Goal: Entertainment & Leisure: Consume media (video, audio)

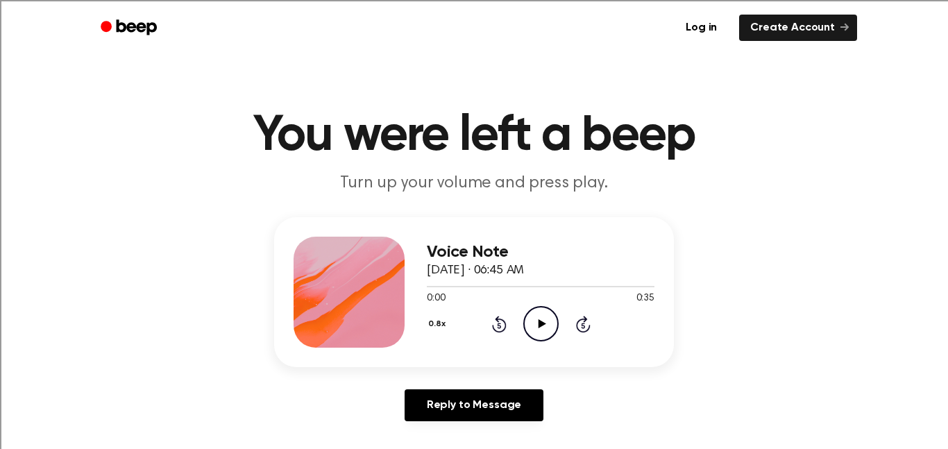
click at [542, 318] on icon "Play Audio" at bounding box center [540, 323] width 35 height 35
click at [547, 332] on icon "Pause Audio" at bounding box center [540, 323] width 35 height 35
click at [547, 332] on icon "Play Audio" at bounding box center [540, 323] width 35 height 35
click at [502, 325] on icon "Rewind 5 seconds" at bounding box center [498, 324] width 15 height 18
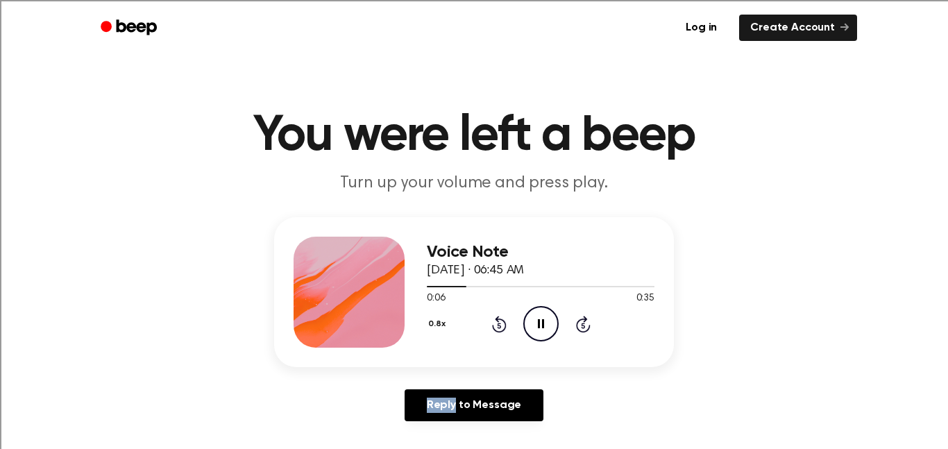
click at [502, 325] on icon "Rewind 5 seconds" at bounding box center [498, 324] width 15 height 18
click at [537, 305] on div "0:05 0:35" at bounding box center [541, 298] width 228 height 15
click at [547, 326] on icon "Pause Audio" at bounding box center [540, 323] width 35 height 35
click at [553, 333] on icon "Play Audio" at bounding box center [540, 323] width 35 height 35
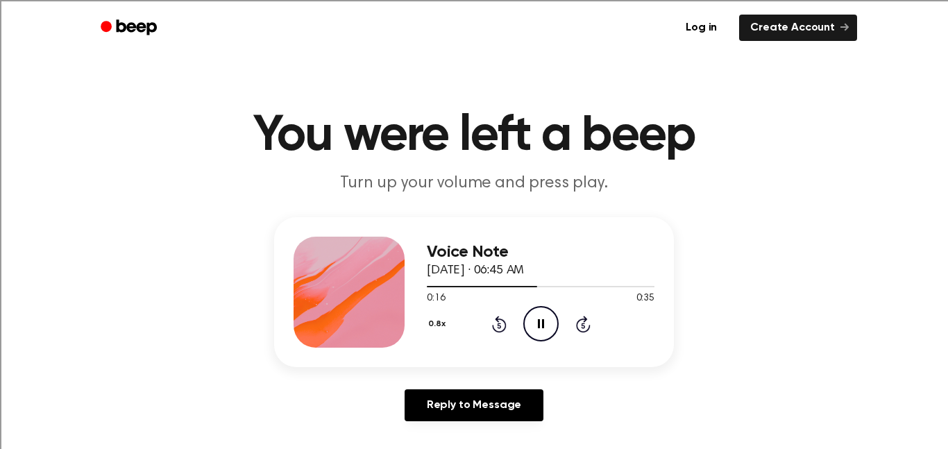
click at [530, 323] on icon "Pause Audio" at bounding box center [540, 323] width 35 height 35
click at [497, 323] on icon "Rewind 5 seconds" at bounding box center [498, 324] width 15 height 18
click at [538, 323] on icon "Play Audio" at bounding box center [540, 323] width 35 height 35
click at [547, 326] on icon "Pause Audio" at bounding box center [540, 323] width 35 height 35
click at [531, 341] on icon "Play Audio" at bounding box center [540, 323] width 35 height 35
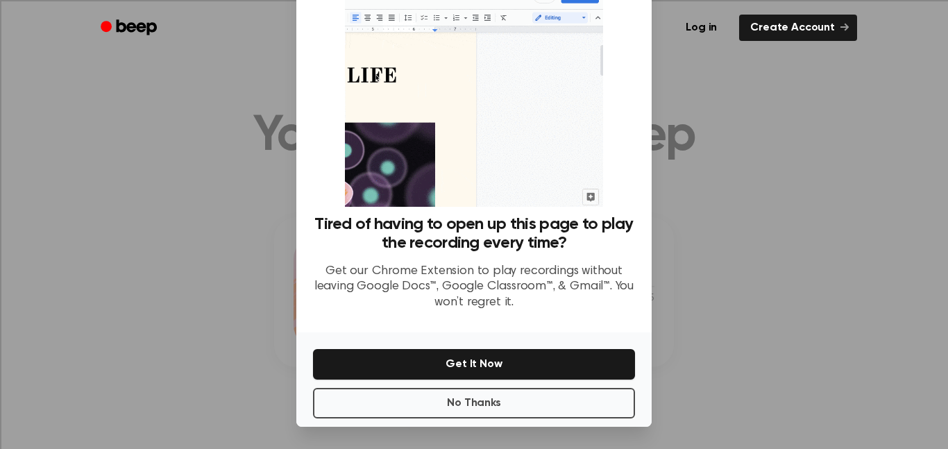
scroll to position [56, 0]
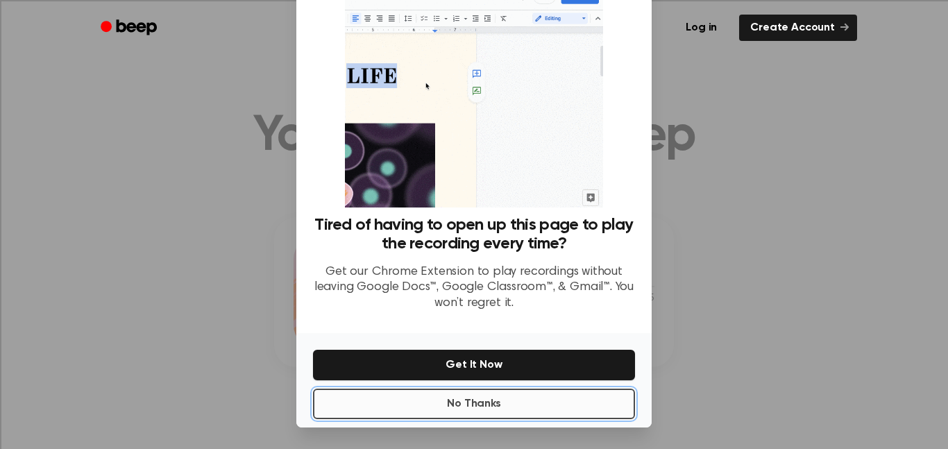
click at [576, 409] on button "No Thanks" at bounding box center [474, 404] width 322 height 31
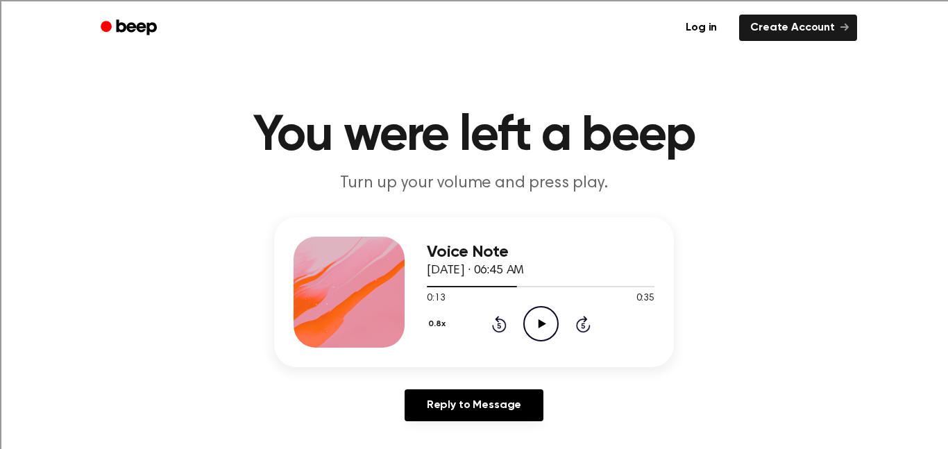
click at [545, 317] on icon "Play Audio" at bounding box center [540, 323] width 35 height 35
click at [547, 314] on icon "Pause Audio" at bounding box center [540, 323] width 35 height 35
click at [546, 346] on div "Voice Note September 17, 2024 · 06:45 AM 0:27 0:35 Your browser does not suppor…" at bounding box center [541, 292] width 228 height 111
click at [535, 318] on icon "Play Audio" at bounding box center [540, 323] width 35 height 35
click at [550, 320] on icon "Play Audio" at bounding box center [540, 323] width 35 height 35
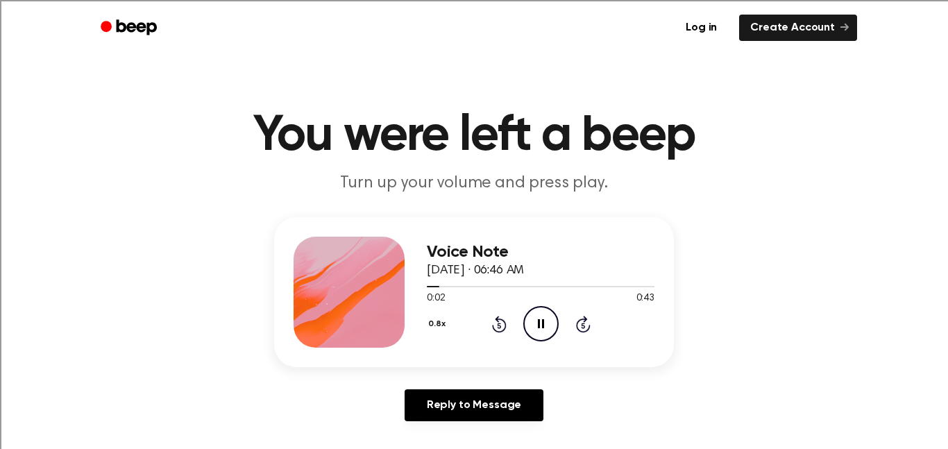
click at [543, 329] on icon "Pause Audio" at bounding box center [540, 323] width 35 height 35
click at [536, 331] on icon "Play Audio" at bounding box center [540, 323] width 35 height 35
click at [545, 327] on icon "Pause Audio" at bounding box center [540, 323] width 35 height 35
click at [545, 327] on icon "Play Audio" at bounding box center [540, 323] width 35 height 35
click at [544, 327] on icon "Pause Audio" at bounding box center [540, 323] width 35 height 35
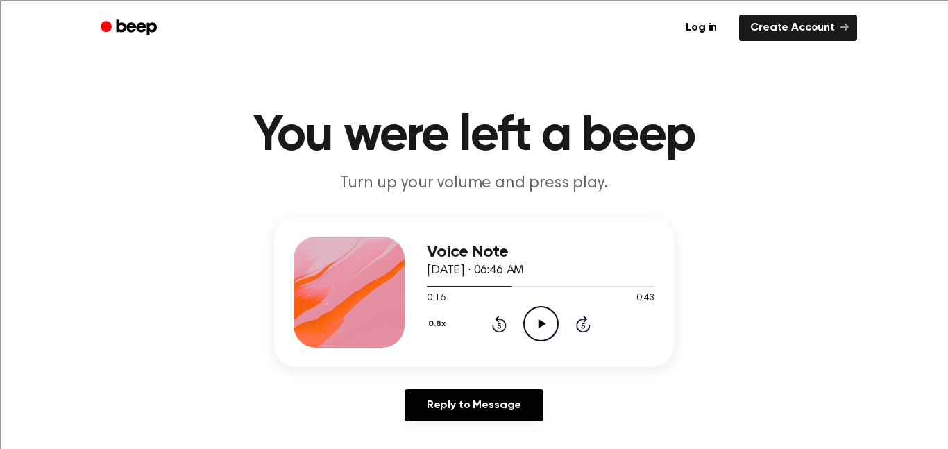
click at [540, 345] on div "Voice Note [DATE] · 06:46 AM 0:16 0:43 Your browser does not support the [objec…" at bounding box center [541, 292] width 228 height 111
click at [538, 340] on circle at bounding box center [541, 324] width 34 height 34
click at [534, 336] on icon "Pause Audio" at bounding box center [540, 323] width 35 height 35
click at [534, 306] on icon "Play Audio" at bounding box center [540, 323] width 35 height 35
click at [530, 332] on icon "Pause Audio" at bounding box center [540, 323] width 35 height 35
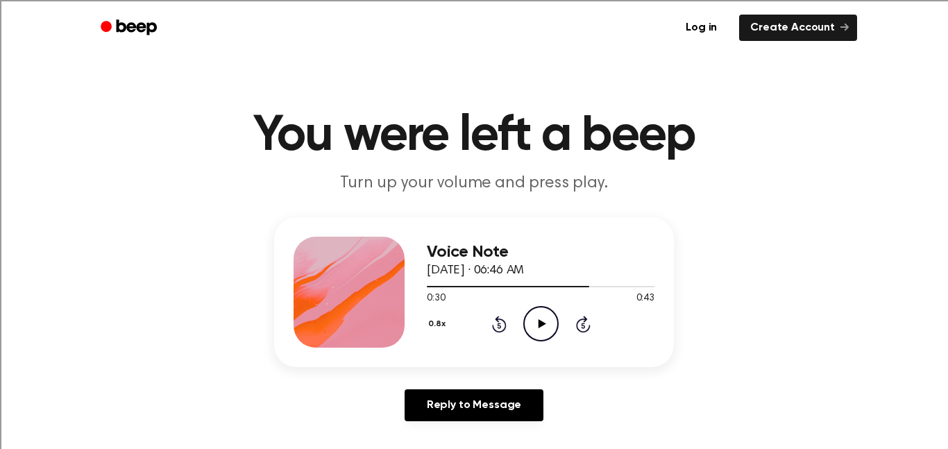
click at [540, 341] on circle at bounding box center [541, 324] width 34 height 34
click at [534, 316] on icon "Pause Audio" at bounding box center [540, 323] width 35 height 35
click at [536, 316] on icon "Play Audio" at bounding box center [540, 323] width 35 height 35
click at [546, 315] on icon "Pause Audio" at bounding box center [540, 323] width 35 height 35
click at [545, 333] on icon "Play Audio" at bounding box center [540, 323] width 35 height 35
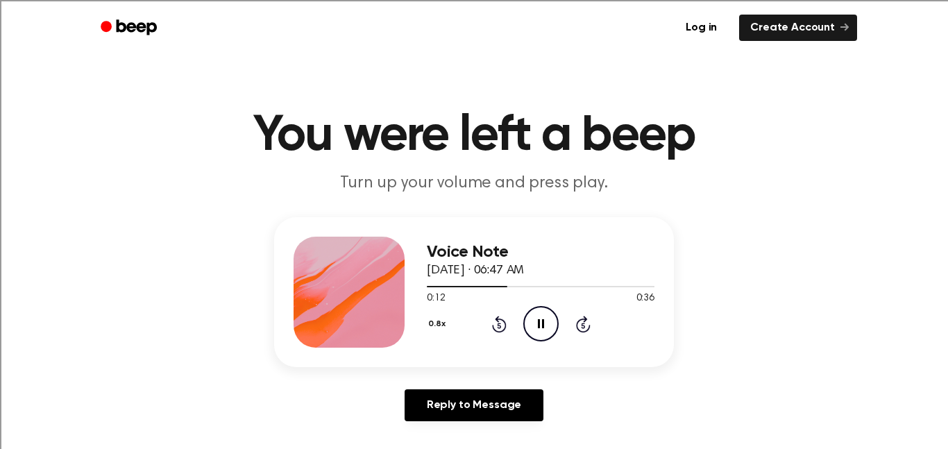
click at [544, 327] on icon "Pause Audio" at bounding box center [540, 323] width 35 height 35
click at [500, 327] on icon "Rewind 5 seconds" at bounding box center [498, 324] width 15 height 18
click at [540, 318] on icon "Play Audio" at bounding box center [540, 323] width 35 height 35
click at [533, 316] on icon "Pause Audio" at bounding box center [540, 323] width 35 height 35
click at [533, 328] on icon "Play Audio" at bounding box center [540, 323] width 35 height 35
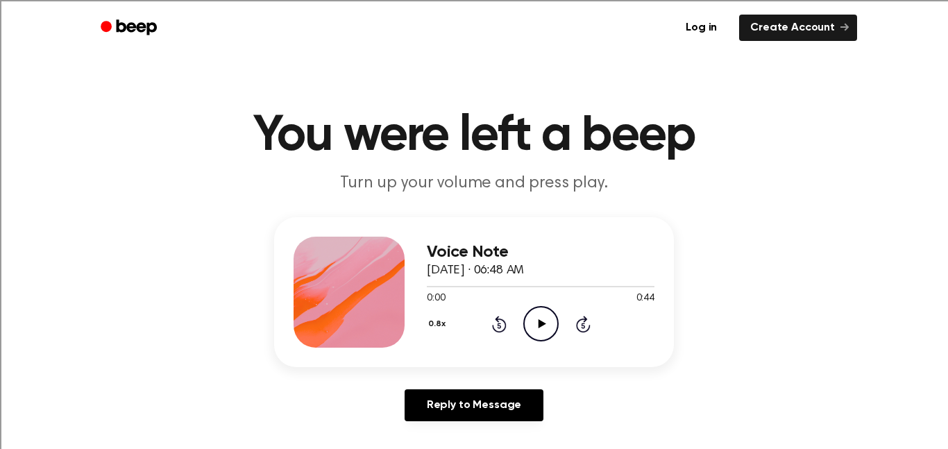
click at [542, 327] on icon "Play Audio" at bounding box center [540, 323] width 35 height 35
click at [539, 339] on icon "Play Audio" at bounding box center [540, 323] width 35 height 35
click at [550, 321] on icon "Pause Audio" at bounding box center [540, 323] width 35 height 35
click at [536, 331] on icon "Play Audio" at bounding box center [540, 323] width 35 height 35
click at [543, 318] on icon "Pause Audio" at bounding box center [540, 323] width 35 height 35
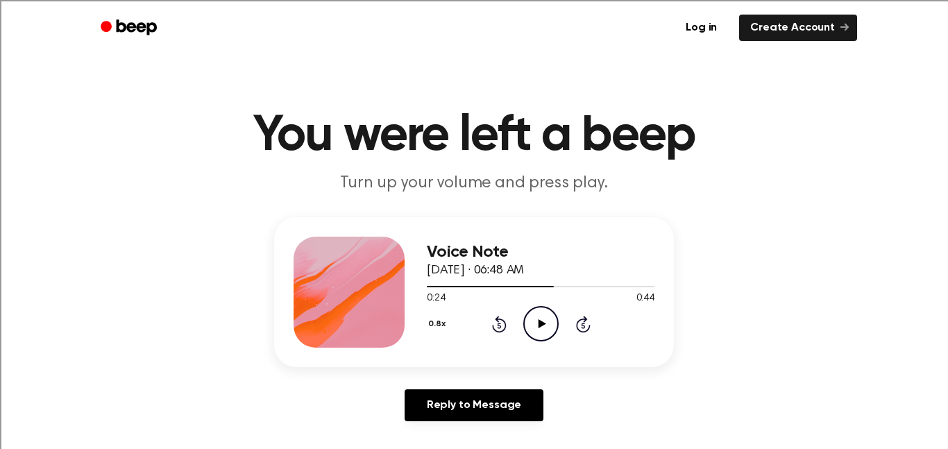
click at [537, 312] on icon "Play Audio" at bounding box center [540, 323] width 35 height 35
click at [550, 321] on icon "Play Audio" at bounding box center [540, 323] width 35 height 35
click at [581, 321] on icon "Skip 5 seconds" at bounding box center [582, 324] width 15 height 18
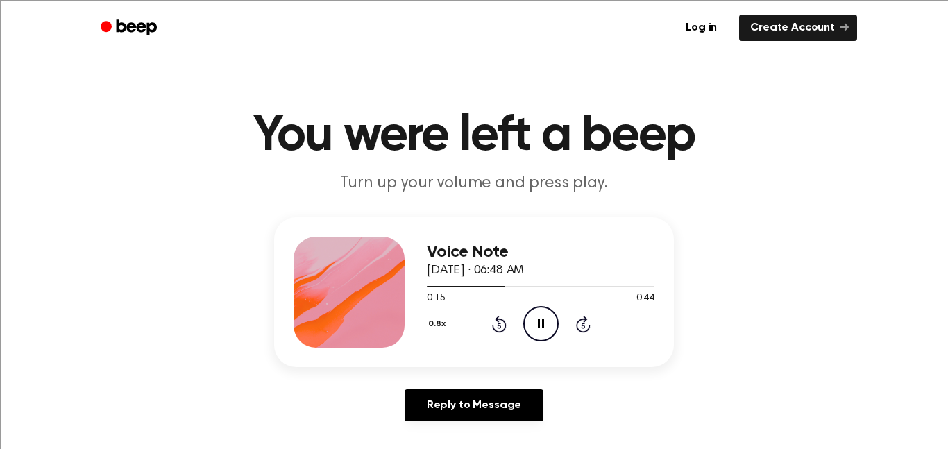
click at [581, 321] on icon "Skip 5 seconds" at bounding box center [582, 324] width 15 height 18
click at [581, 319] on icon at bounding box center [583, 324] width 15 height 17
